Goal: Information Seeking & Learning: Learn about a topic

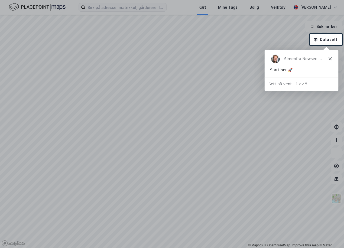
click at [330, 59] on polygon "Lukk" at bounding box center [330, 58] width 3 height 3
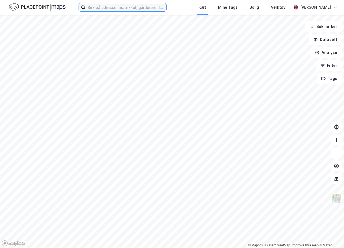
click at [135, 8] on input at bounding box center [125, 7] width 81 height 8
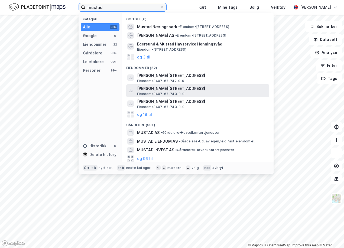
type input "mustad"
click at [203, 90] on span "[PERSON_NAME][STREET_ADDRESS]" at bounding box center [202, 88] width 130 height 7
